Goal: Task Accomplishment & Management: Use online tool/utility

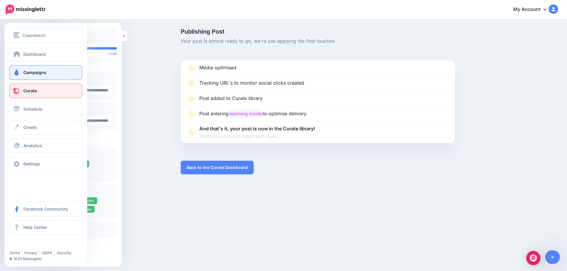
click at [45, 76] on link "Campaigns" at bounding box center [45, 72] width 73 height 15
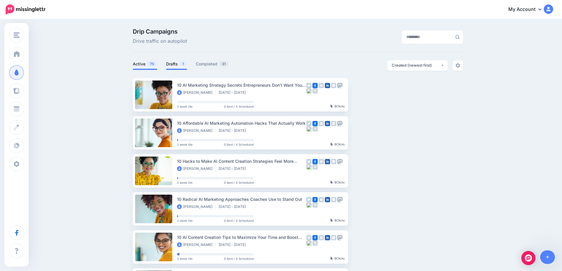
click at [176, 64] on link "Drafts 1" at bounding box center [176, 64] width 21 height 7
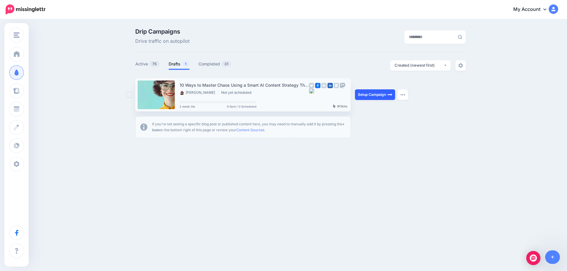
click at [373, 97] on link "Setup Campaign" at bounding box center [375, 94] width 40 height 11
